Goal: Check status: Check status

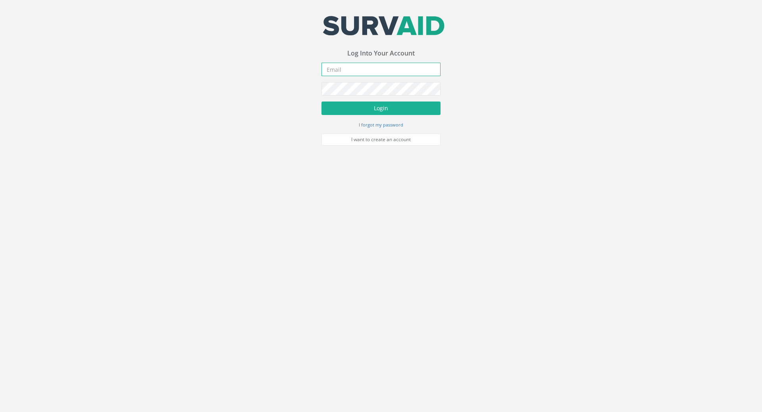
click at [338, 69] on input "email" at bounding box center [380, 69] width 119 height 13
type input "[PERSON_NAME][EMAIL_ADDRESS][DOMAIN_NAME]"
click at [363, 111] on button "Login" at bounding box center [380, 108] width 119 height 13
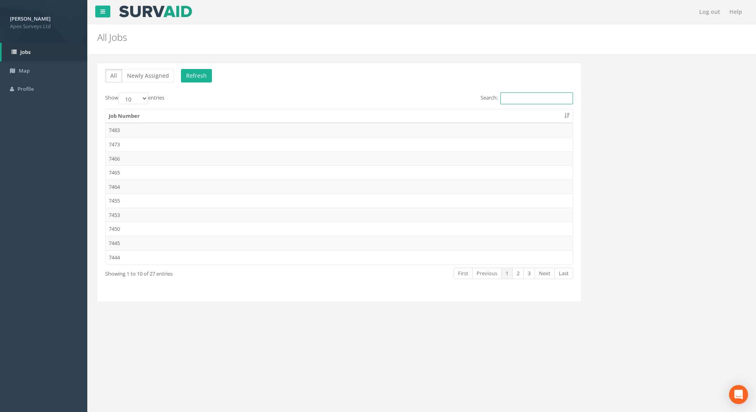
click at [524, 102] on input "Search:" at bounding box center [536, 98] width 73 height 12
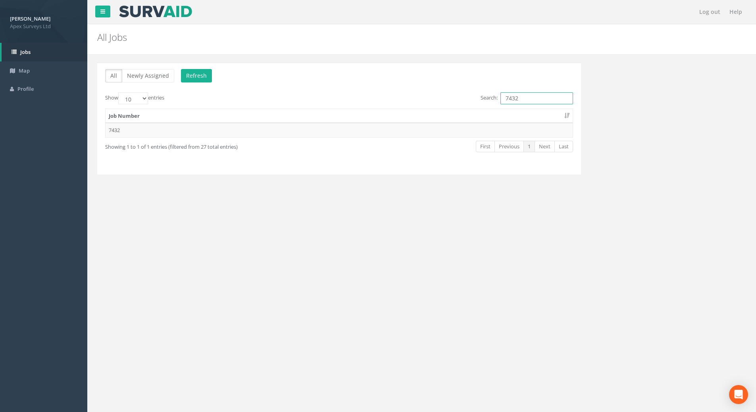
type input "7432"
click at [115, 73] on button "All" at bounding box center [113, 75] width 17 height 13
click at [144, 72] on button "Newly Assigned" at bounding box center [148, 75] width 52 height 13
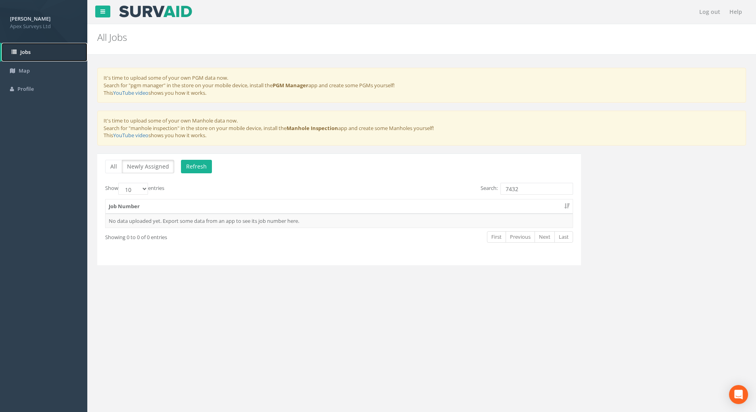
click at [27, 52] on span "Jobs" at bounding box center [25, 51] width 10 height 7
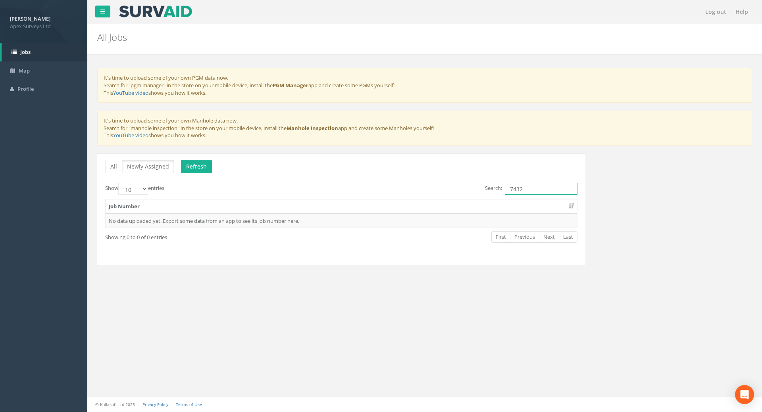
click at [539, 186] on input "7432" at bounding box center [541, 189] width 73 height 12
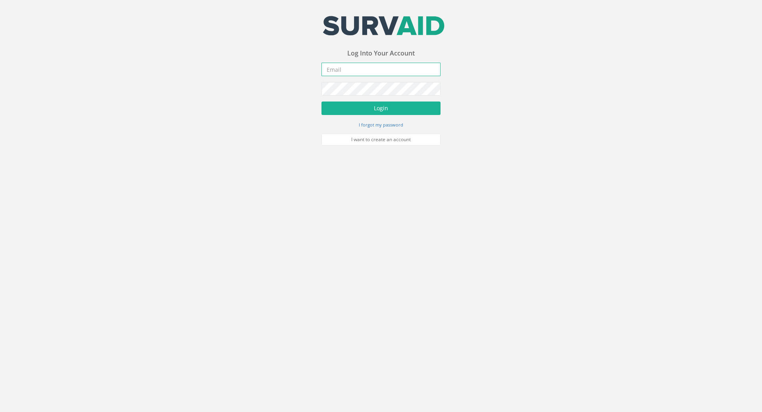
click at [361, 70] on input "email" at bounding box center [380, 69] width 119 height 13
click at [321, 102] on button "Login" at bounding box center [380, 108] width 119 height 13
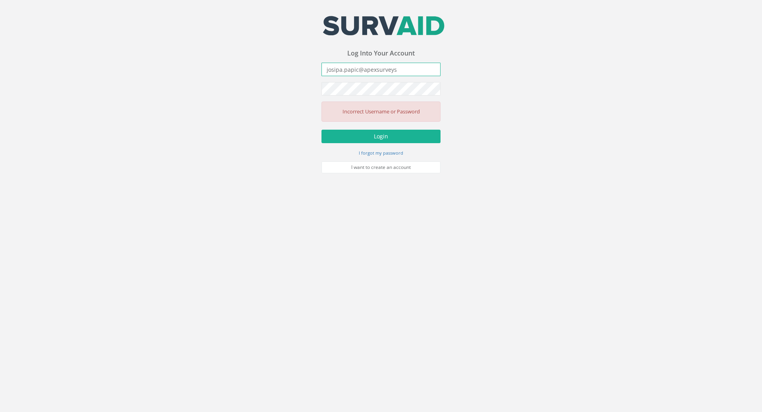
click at [397, 69] on input "josipa.papic@apexsurveys" at bounding box center [380, 69] width 119 height 13
type input "[PERSON_NAME][EMAIL_ADDRESS][DOMAIN_NAME]"
click at [398, 135] on button "Login" at bounding box center [380, 136] width 119 height 13
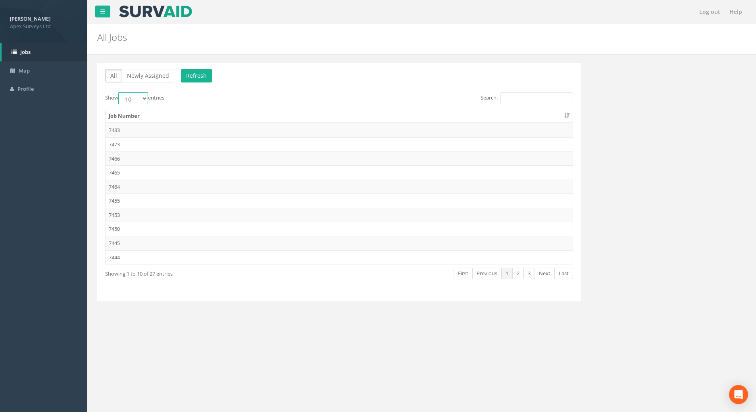
click at [146, 97] on select "10 25 50 100" at bounding box center [133, 98] width 30 height 12
select select "100"
click at [119, 92] on select "10 25 50 100" at bounding box center [133, 98] width 30 height 12
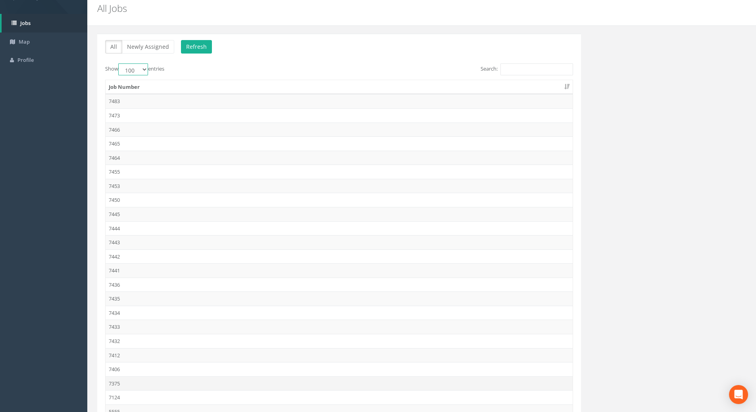
scroll to position [155, 0]
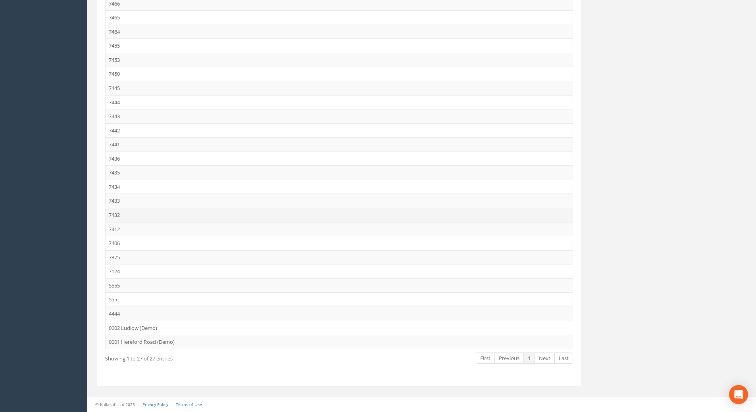
click at [117, 213] on td "7432" at bounding box center [339, 215] width 467 height 14
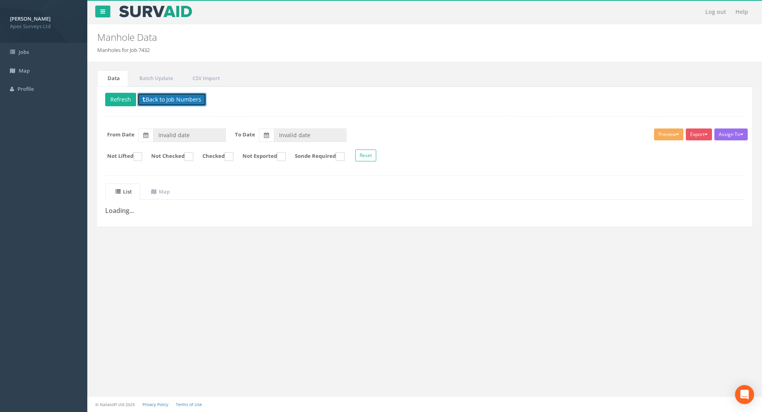
click at [188, 100] on button "Back to Job Numbers" at bounding box center [171, 99] width 69 height 13
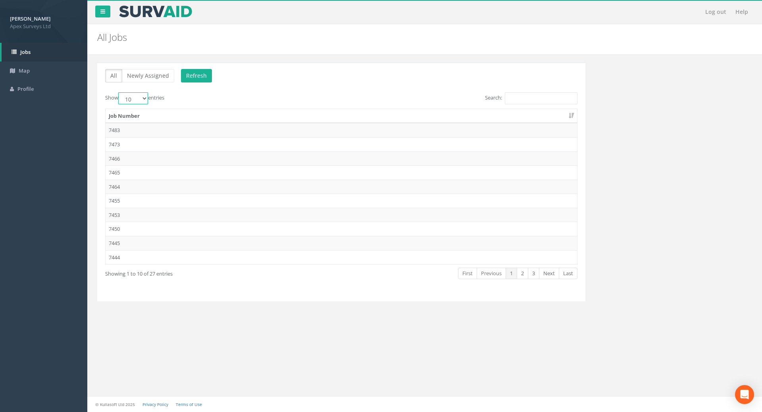
click at [146, 96] on select "10 25 50 100" at bounding box center [133, 98] width 30 height 12
select select "100"
click at [119, 92] on select "10 25 50 100" at bounding box center [133, 98] width 30 height 12
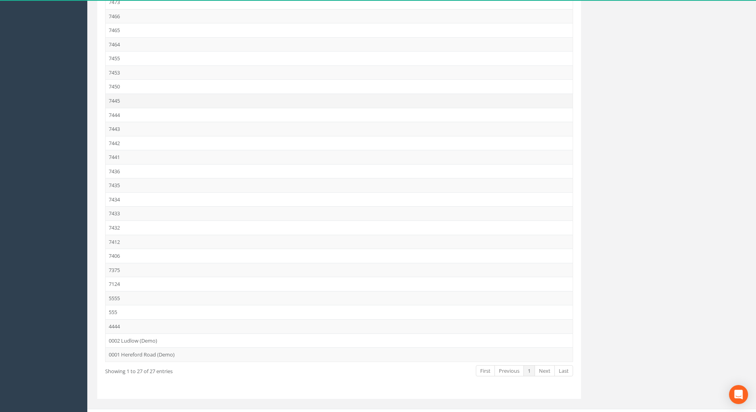
scroll to position [155, 0]
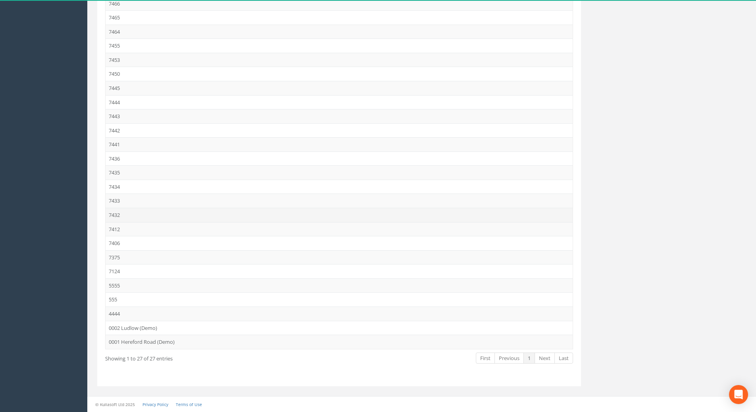
click at [119, 214] on td "7432" at bounding box center [339, 215] width 467 height 14
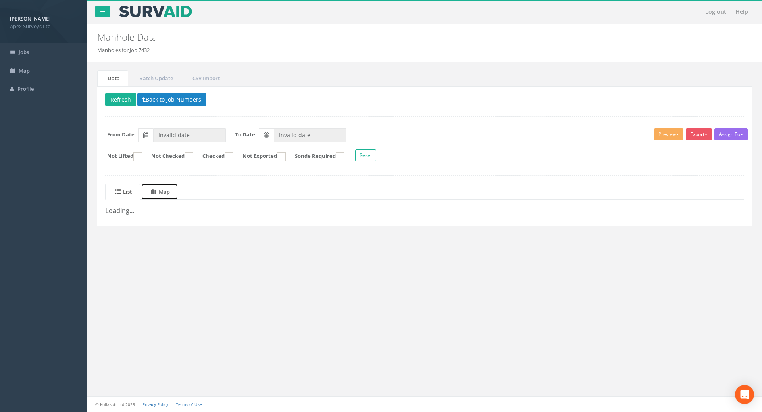
click at [167, 191] on uib-tab-heading "Map" at bounding box center [160, 191] width 19 height 7
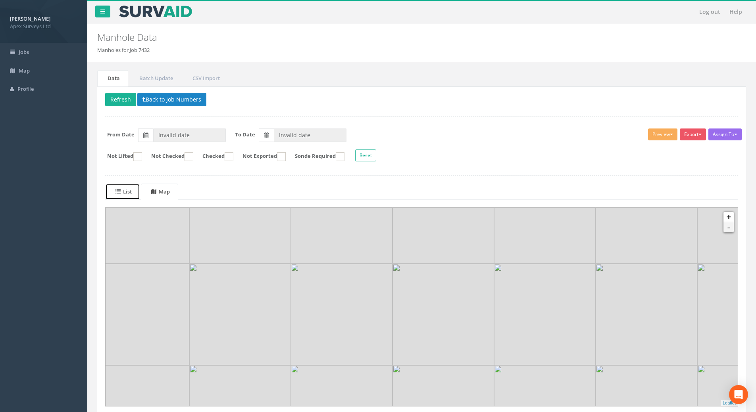
click at [124, 189] on uib-tab-heading "List" at bounding box center [123, 191] width 16 height 7
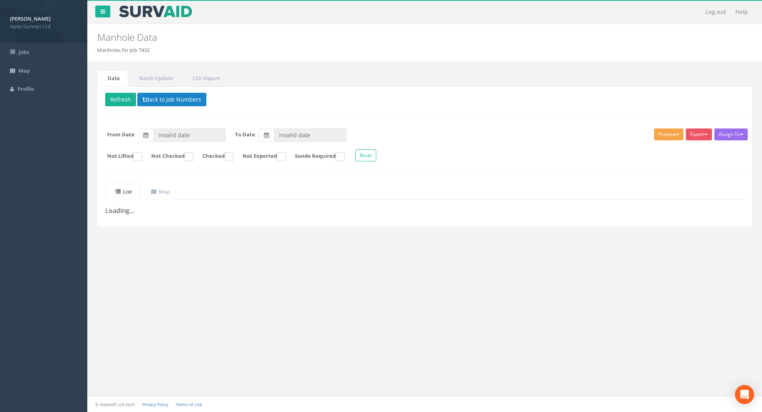
click at [672, 132] on button "Preview" at bounding box center [668, 135] width 29 height 12
click at [693, 131] on button "Export" at bounding box center [698, 135] width 26 height 12
click at [730, 133] on button "Assign To" at bounding box center [730, 135] width 33 height 12
click at [667, 134] on button "Preview" at bounding box center [668, 135] width 29 height 12
click at [167, 96] on button "Back to Job Numbers" at bounding box center [171, 99] width 69 height 13
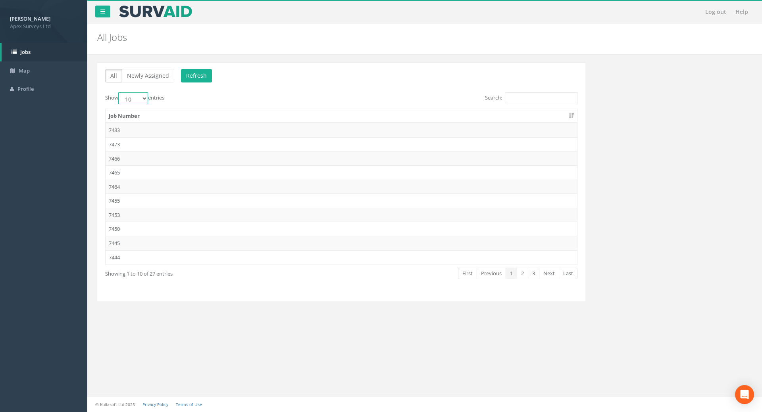
click at [147, 97] on select "10 25 50 100" at bounding box center [133, 98] width 30 height 12
select select "100"
click at [119, 92] on select "10 25 50 100" at bounding box center [133, 98] width 30 height 12
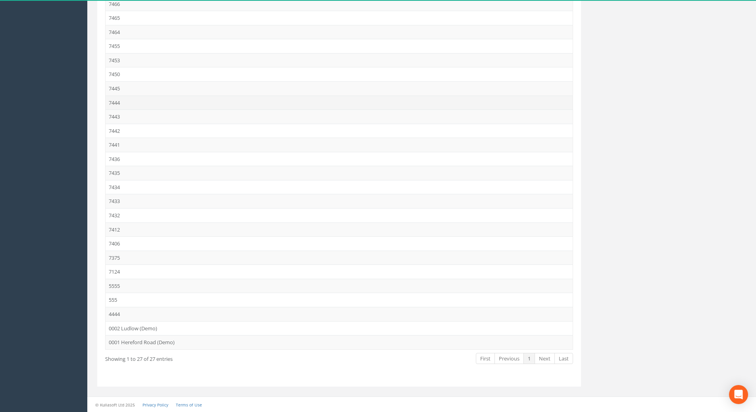
scroll to position [155, 0]
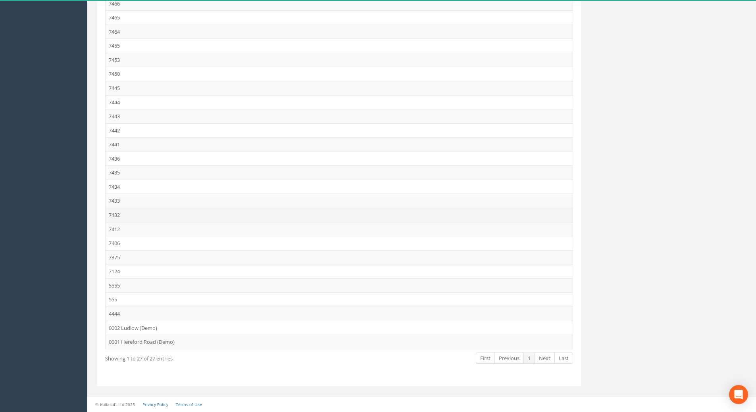
click at [118, 214] on td "7432" at bounding box center [339, 215] width 467 height 14
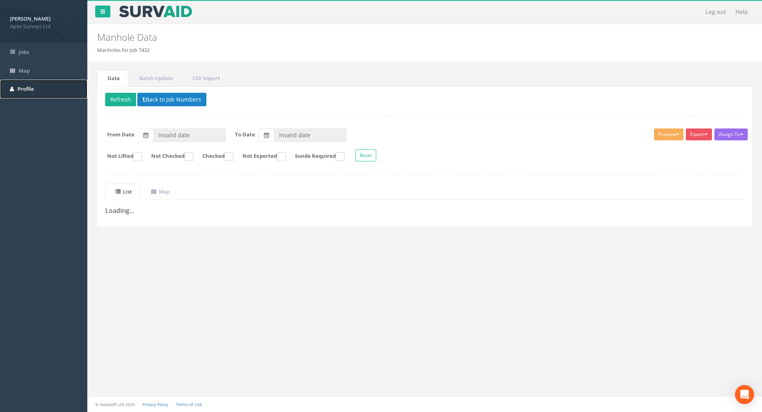
click at [25, 88] on span "Profile" at bounding box center [25, 88] width 16 height 7
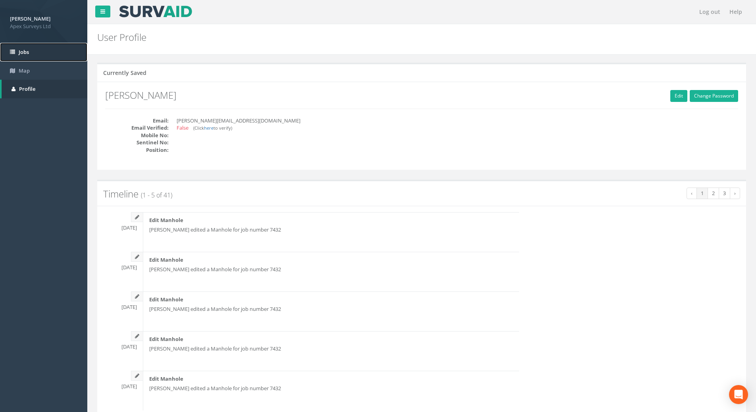
click at [31, 49] on link "Jobs" at bounding box center [43, 52] width 87 height 19
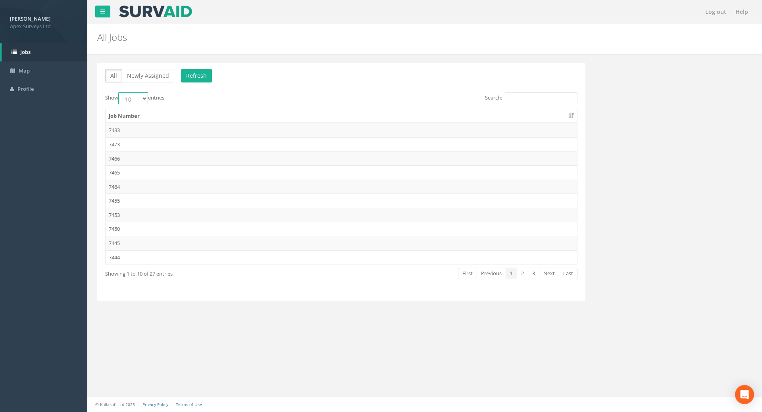
click at [137, 99] on select "10 25 50 100" at bounding box center [133, 98] width 30 height 12
select select "100"
click at [119, 92] on select "10 25 50 100" at bounding box center [133, 98] width 30 height 12
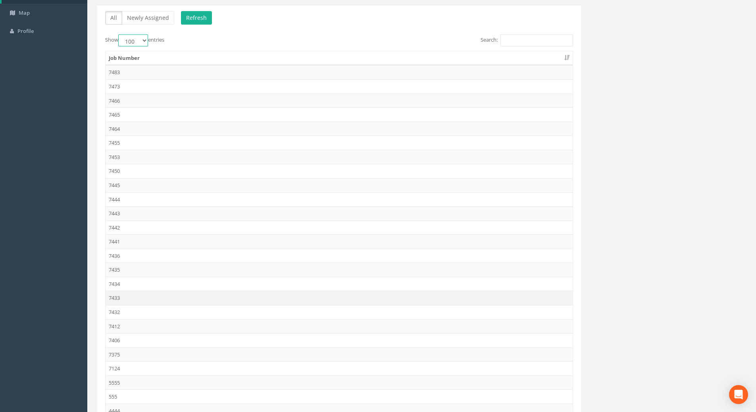
scroll to position [155, 0]
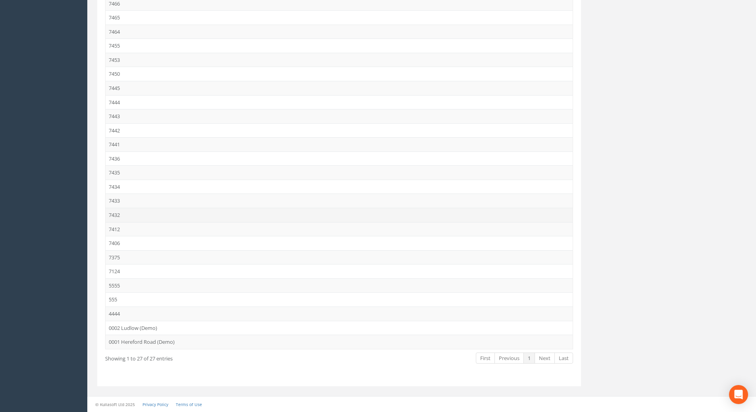
click at [117, 214] on td "7432" at bounding box center [339, 215] width 467 height 14
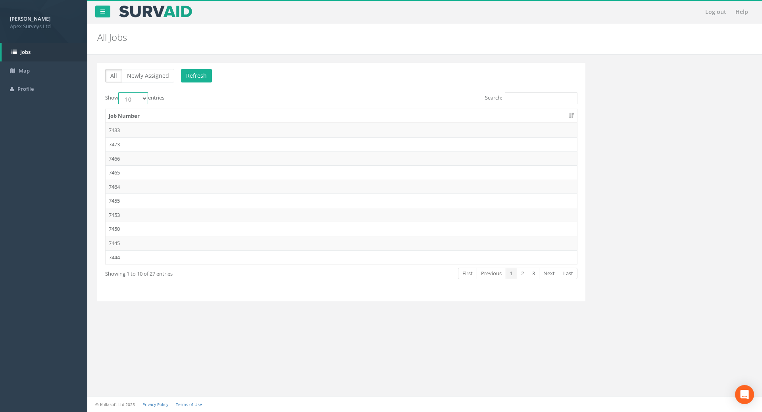
click at [147, 97] on select "10 25 50 100" at bounding box center [133, 98] width 30 height 12
select select "100"
click at [119, 92] on select "10 25 50 100" at bounding box center [133, 98] width 30 height 12
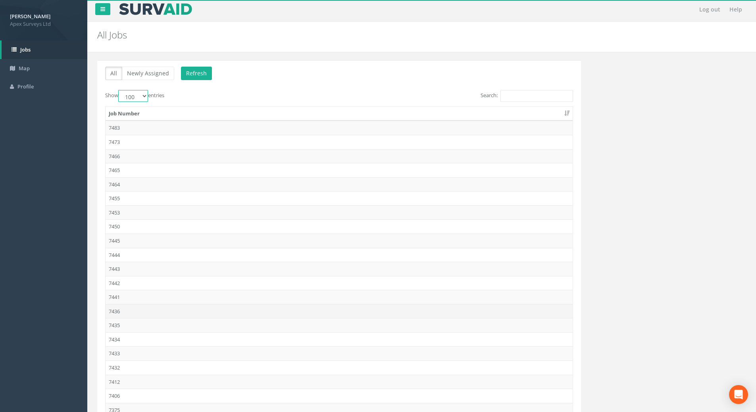
scroll to position [155, 0]
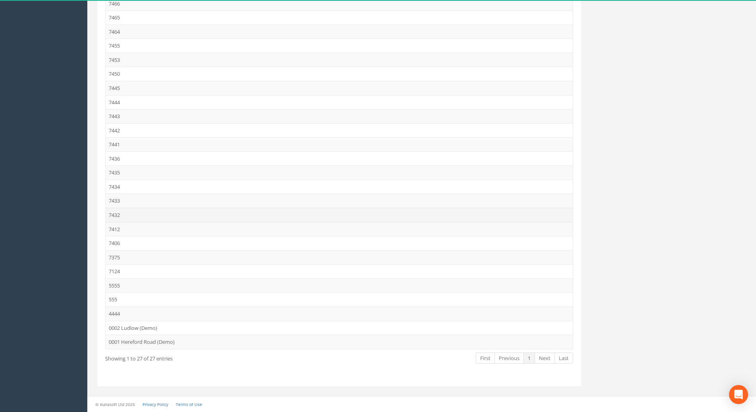
click at [118, 213] on td "7432" at bounding box center [339, 215] width 467 height 14
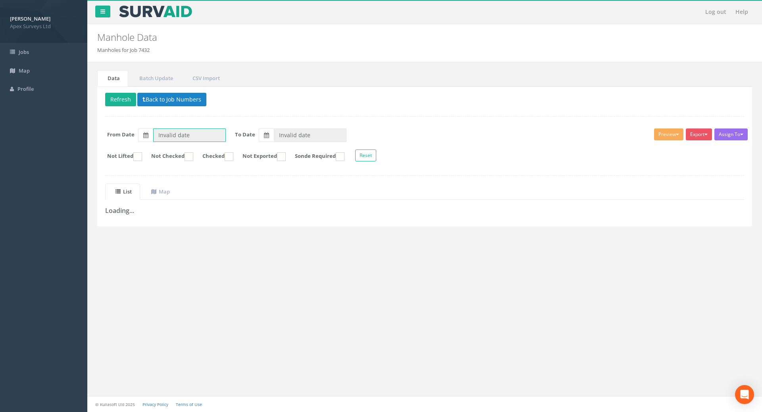
click at [173, 136] on input "Invalid date" at bounding box center [189, 135] width 73 height 13
click at [174, 134] on input "Invalid date" at bounding box center [189, 135] width 73 height 13
click at [121, 132] on label "From Date" at bounding box center [120, 135] width 27 height 8
click at [176, 134] on input "Invalid date" at bounding box center [189, 135] width 73 height 13
click at [177, 204] on span "22" at bounding box center [177, 203] width 16 height 10
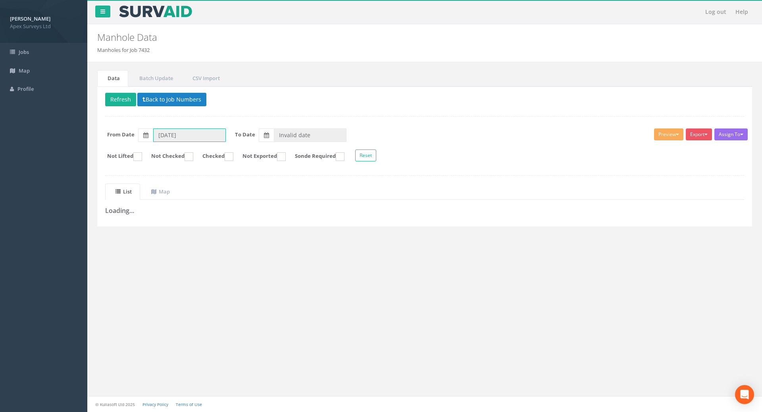
click at [200, 134] on input "22/09/2025" at bounding box center [189, 135] width 73 height 13
click at [205, 133] on input "22/09/2025" at bounding box center [189, 135] width 73 height 13
click at [150, 136] on label at bounding box center [145, 135] width 15 height 13
click at [153, 136] on input "22/09/2025" at bounding box center [189, 135] width 73 height 13
drag, startPoint x: 172, startPoint y: 170, endPoint x: 221, endPoint y: 186, distance: 51.2
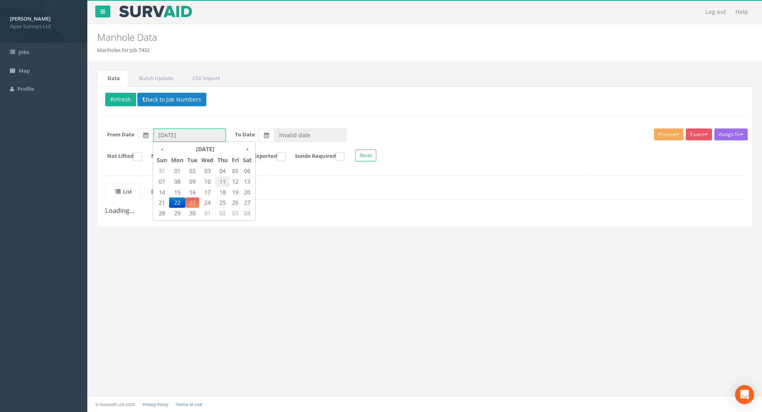
click at [221, 186] on tbody "31 01 02 03 04 05 06 07 08 09 10 11 12 13 14 15 16 17 18 19 20 21 22 23 24 25 2…" at bounding box center [204, 192] width 99 height 53
click at [179, 167] on span "01" at bounding box center [177, 171] width 16 height 10
click at [201, 137] on input "01/09/2025" at bounding box center [189, 135] width 73 height 13
click at [145, 136] on icon at bounding box center [145, 135] width 5 height 6
click at [153, 136] on input "01/09/2025" at bounding box center [189, 135] width 73 height 13
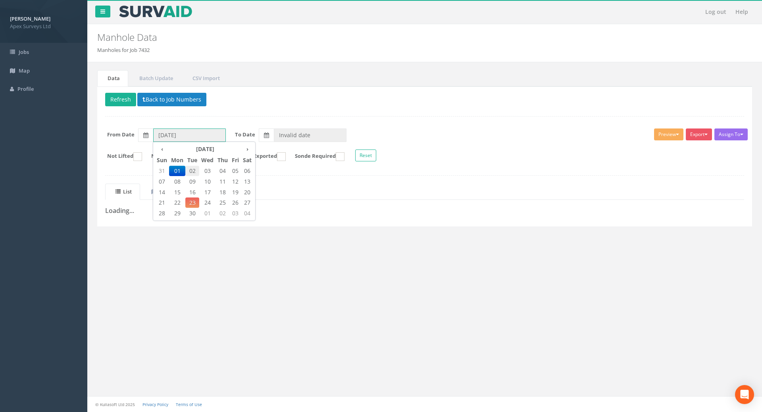
click at [190, 169] on span "02" at bounding box center [192, 171] width 14 height 10
click at [199, 133] on input "02/09/2025" at bounding box center [189, 135] width 73 height 13
click at [149, 134] on label at bounding box center [145, 135] width 15 height 13
click at [153, 134] on input "02/09/2025" at bounding box center [189, 135] width 73 height 13
click at [207, 169] on span "03" at bounding box center [207, 171] width 16 height 10
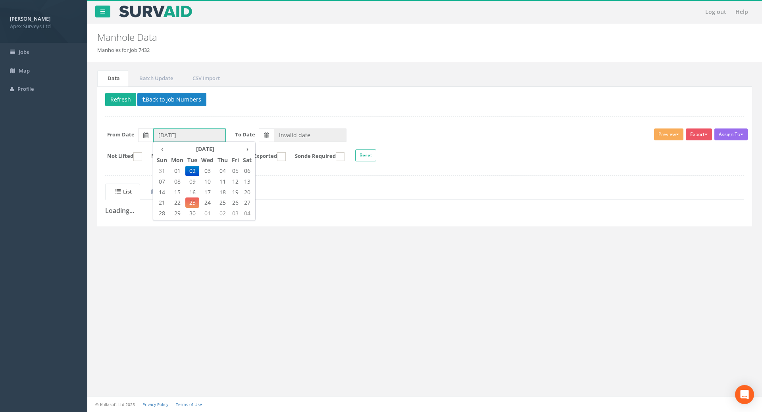
type input "03/09/2025"
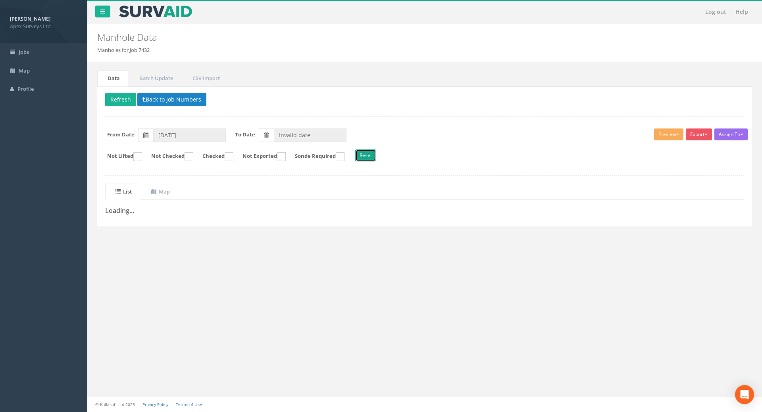
click at [376, 158] on button "Reset" at bounding box center [365, 156] width 21 height 12
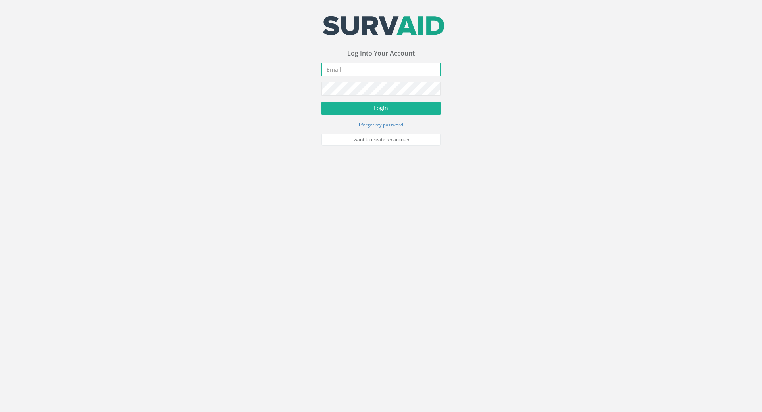
click at [341, 71] on input "email" at bounding box center [380, 69] width 119 height 13
type input "[PERSON_NAME][EMAIL_ADDRESS][DOMAIN_NAME]"
click at [321, 102] on button "Login" at bounding box center [380, 108] width 119 height 13
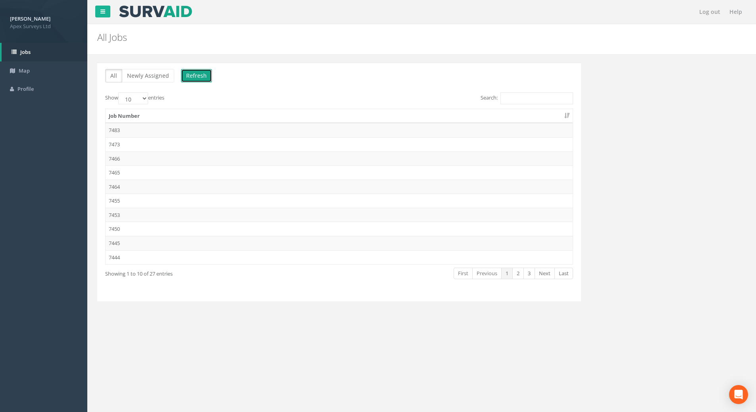
click at [196, 73] on button "Refresh" at bounding box center [196, 75] width 31 height 13
click at [147, 97] on select "10 25 50 100" at bounding box center [133, 98] width 30 height 12
select select "100"
click at [119, 92] on select "10 25 50 100" at bounding box center [133, 98] width 30 height 12
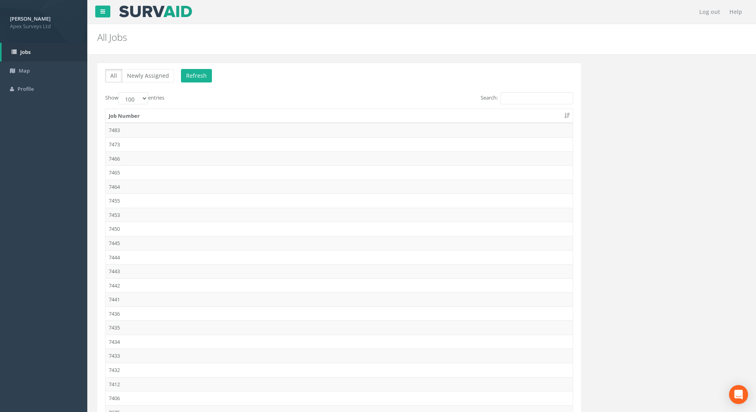
click at [119, 369] on td "7432" at bounding box center [339, 370] width 467 height 14
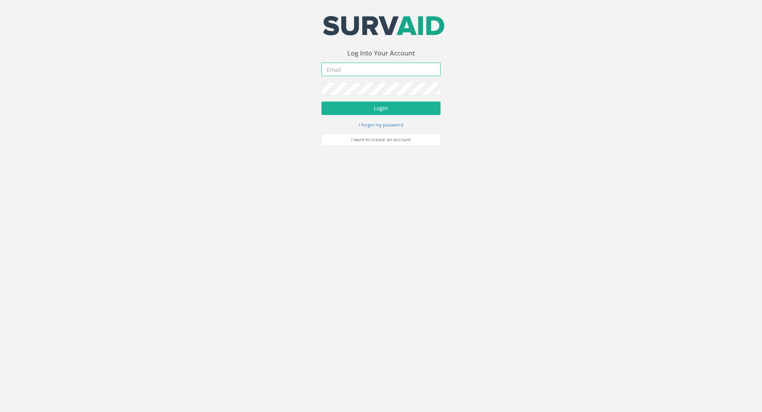
click at [342, 71] on input "email" at bounding box center [380, 69] width 119 height 13
click at [321, 102] on button "Login" at bounding box center [380, 108] width 119 height 13
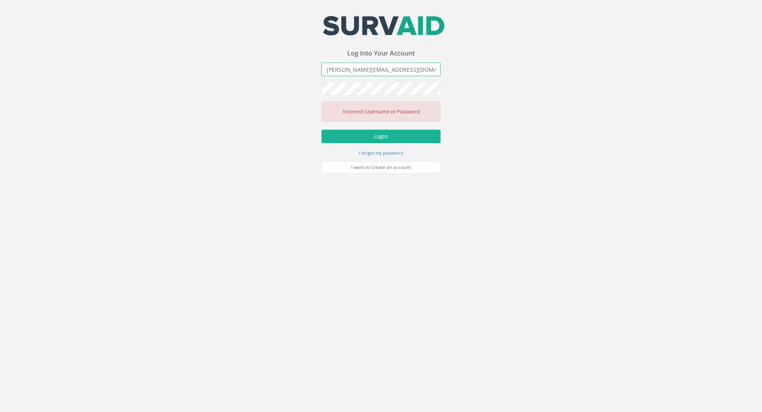
click at [391, 69] on input "[PERSON_NAME][EMAIL_ADDRESS][DOMAIN_NAME]" at bounding box center [380, 69] width 119 height 13
type input "[PERSON_NAME][EMAIL_ADDRESS][DOMAIN_NAME]"
click at [392, 133] on button "Login" at bounding box center [380, 136] width 119 height 13
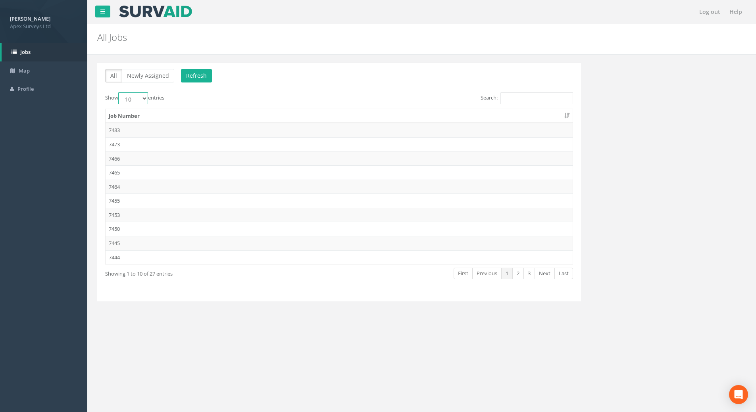
click at [145, 97] on select "10 25 50 100" at bounding box center [133, 98] width 30 height 12
select select "100"
click at [119, 92] on select "10 25 50 100" at bounding box center [133, 98] width 30 height 12
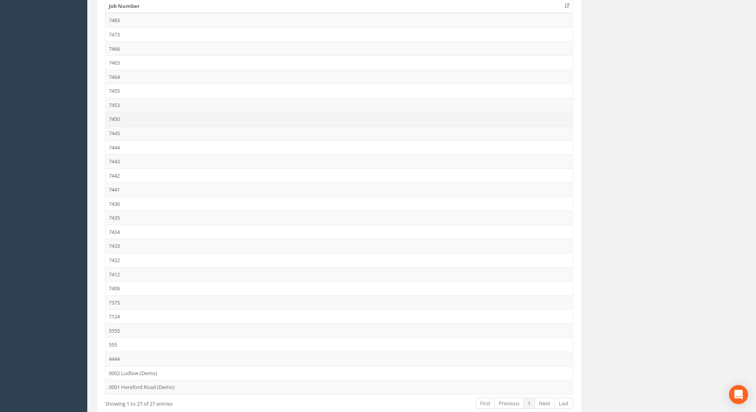
scroll to position [119, 0]
click at [118, 250] on td "7432" at bounding box center [339, 251] width 467 height 14
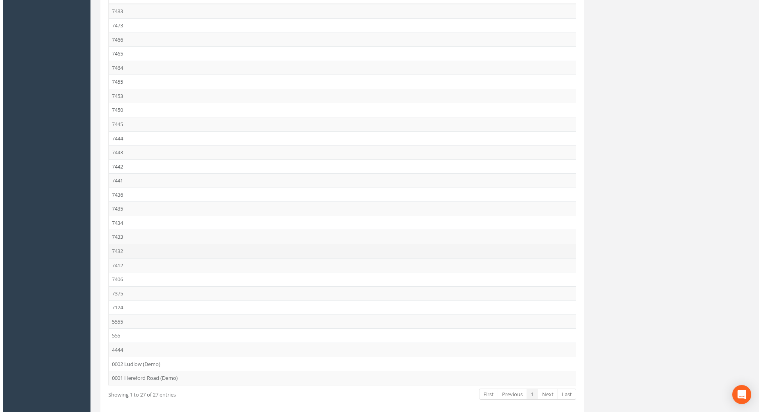
scroll to position [0, 0]
